Goal: Task Accomplishment & Management: Manage account settings

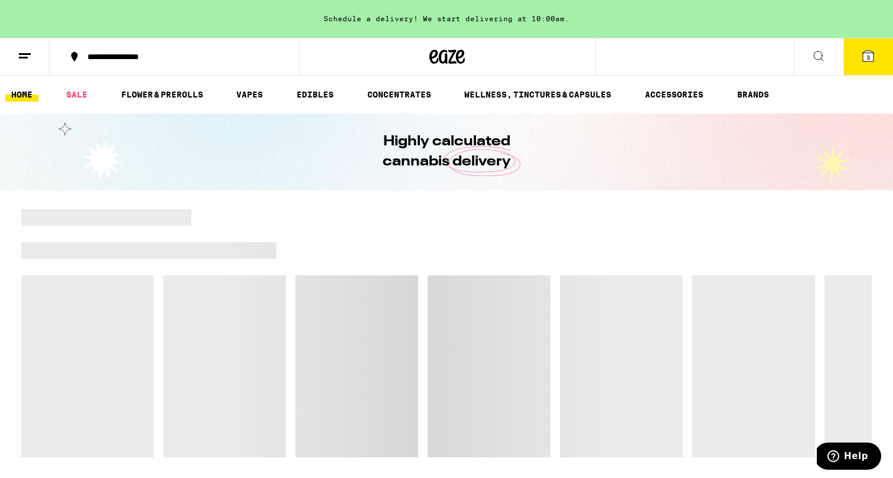
click at [26, 57] on line at bounding box center [23, 57] width 9 height 0
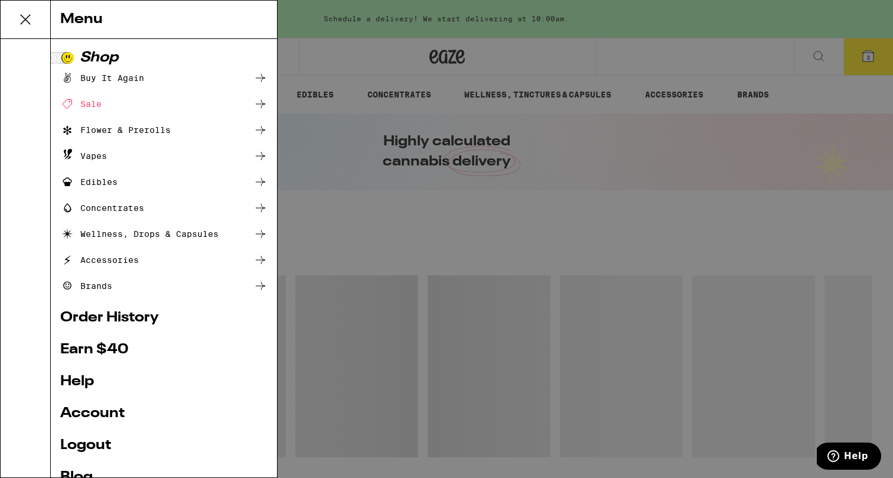
click at [110, 413] on link "Account" at bounding box center [163, 413] width 207 height 14
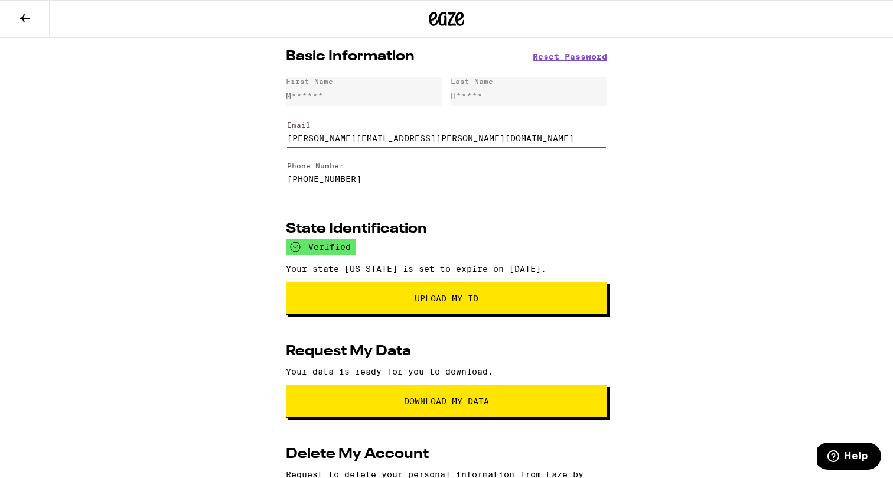
click at [21, 18] on icon at bounding box center [24, 18] width 9 height 8
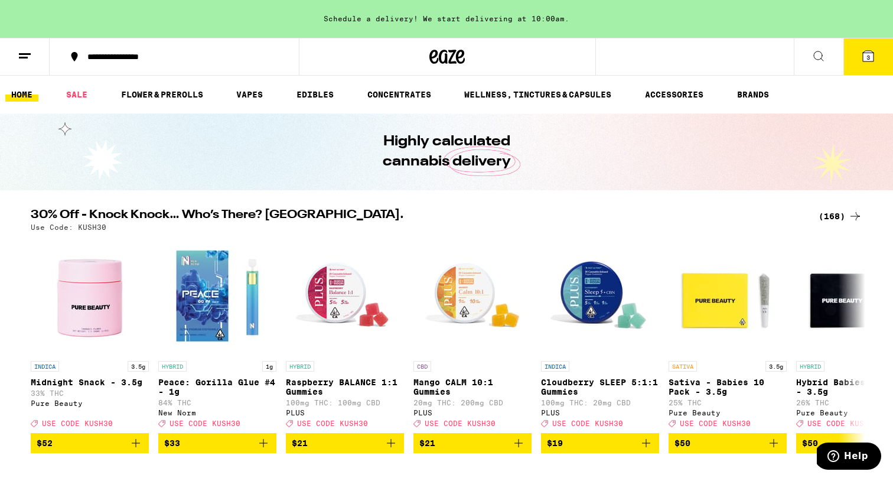
click at [22, 54] on line at bounding box center [25, 54] width 12 height 0
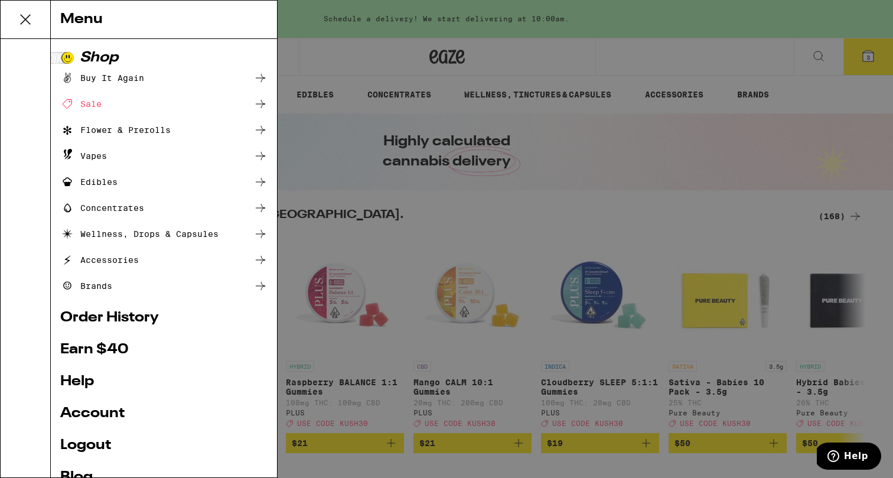
click at [103, 319] on link "Order History" at bounding box center [163, 318] width 207 height 14
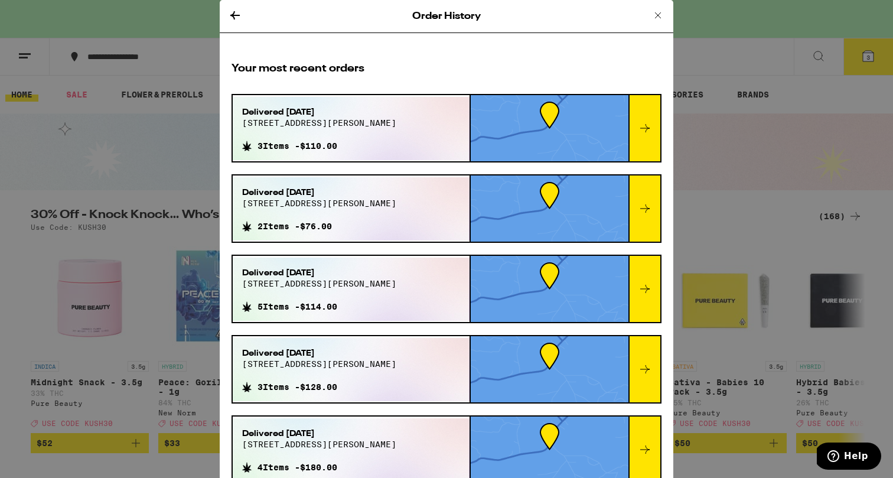
click at [655, 11] on icon at bounding box center [658, 15] width 14 height 14
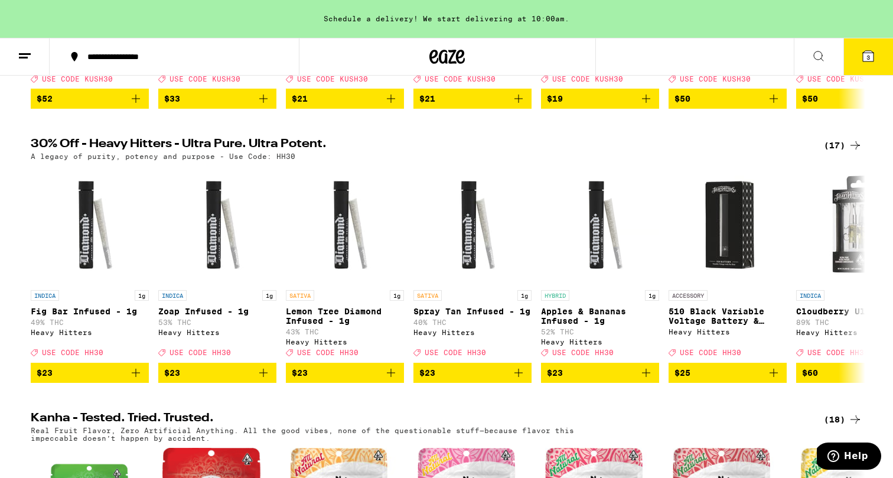
scroll to position [334, 0]
